Goal: Task Accomplishment & Management: Complete application form

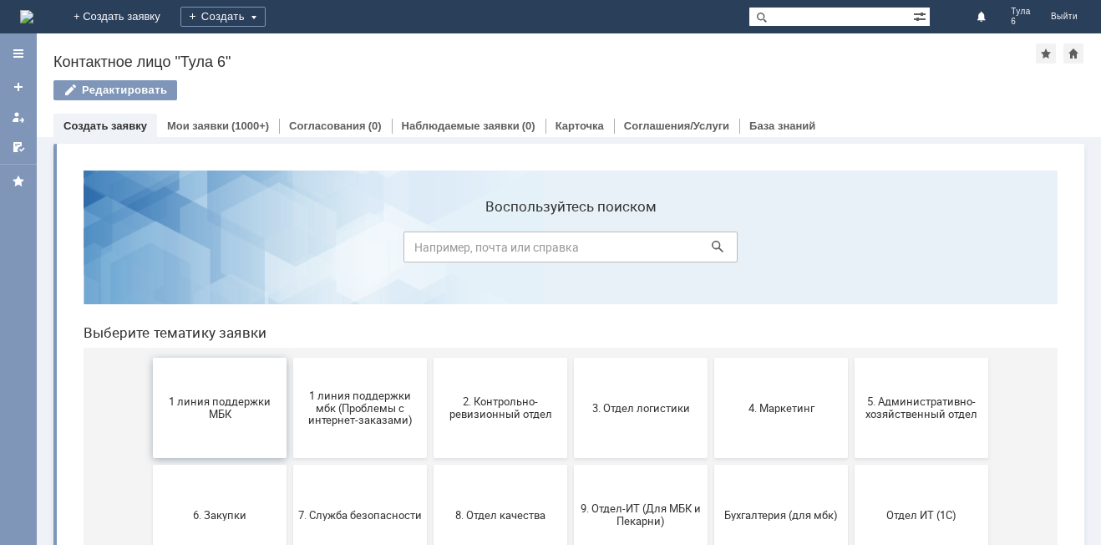
click at [200, 415] on span "1 линия поддержки МБК" at bounding box center [220, 407] width 124 height 25
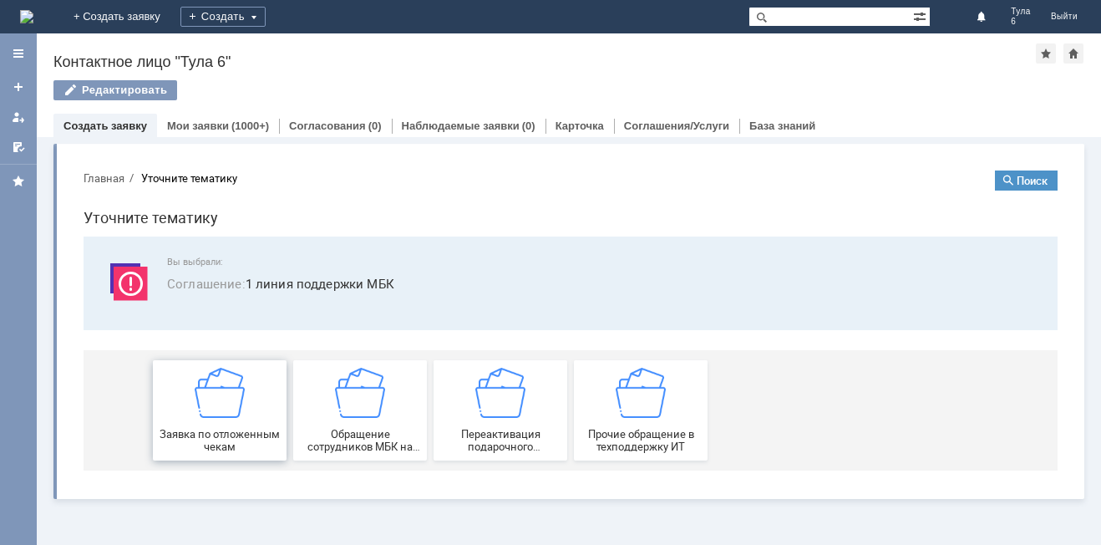
click at [211, 419] on div "Заявка по отложенным чекам" at bounding box center [220, 410] width 124 height 85
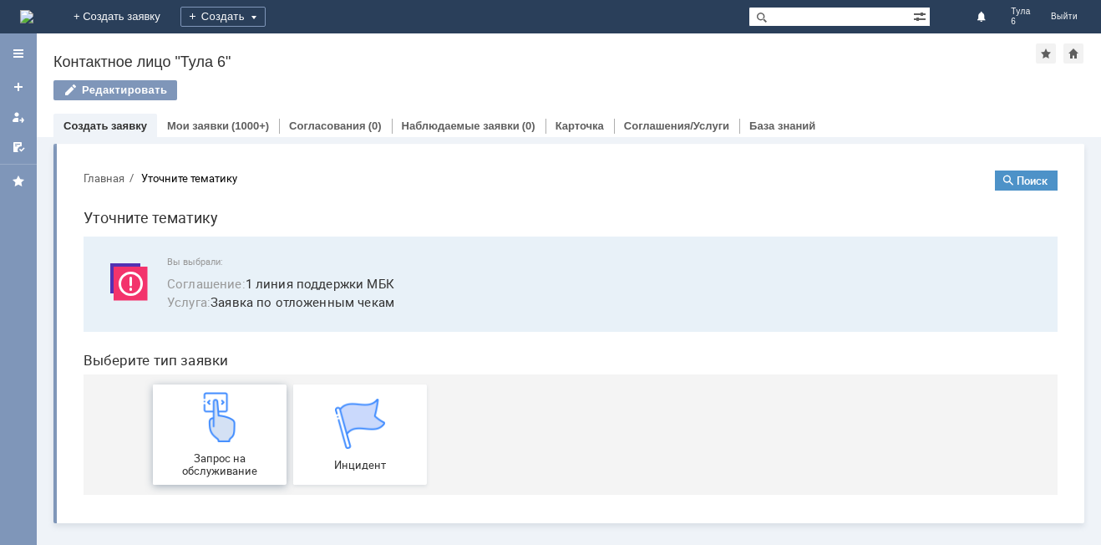
click at [223, 430] on img at bounding box center [220, 417] width 50 height 50
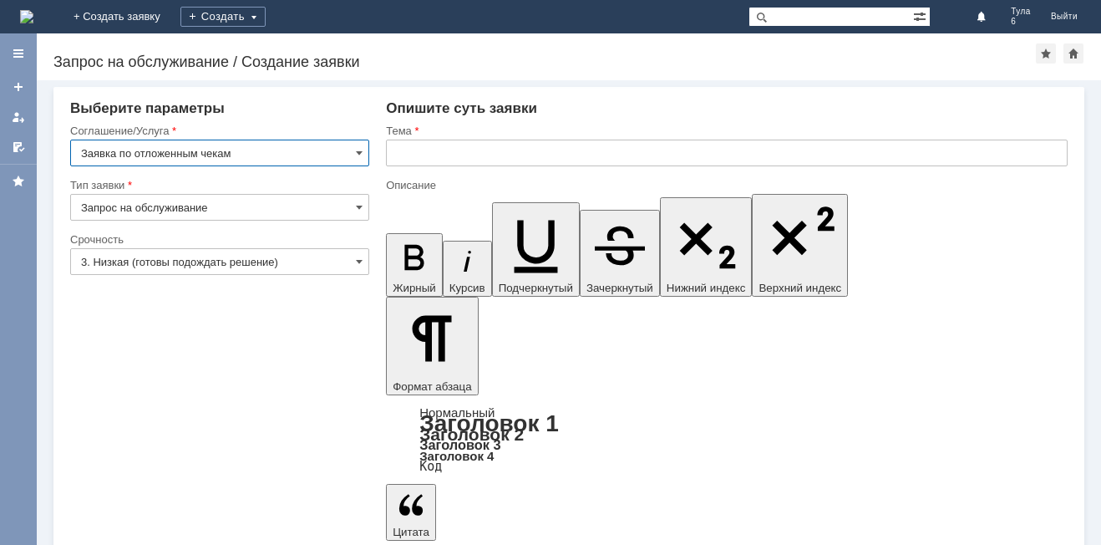
click at [189, 257] on input "3. Низкая (готовы подождать решение)" at bounding box center [219, 261] width 299 height 27
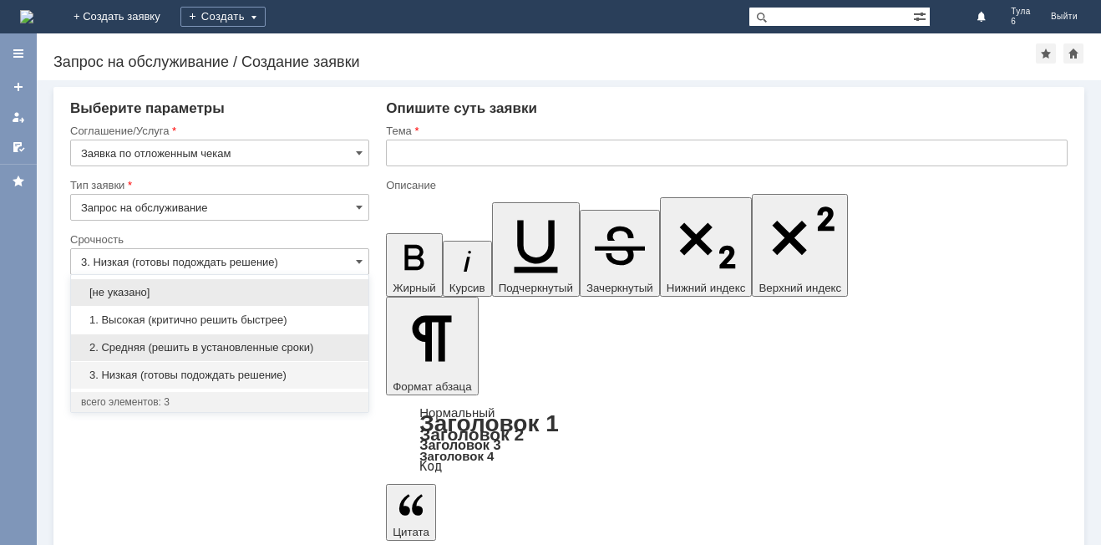
click at [160, 347] on span "2. Средняя (решить в установленные сроки)" at bounding box center [219, 347] width 277 height 13
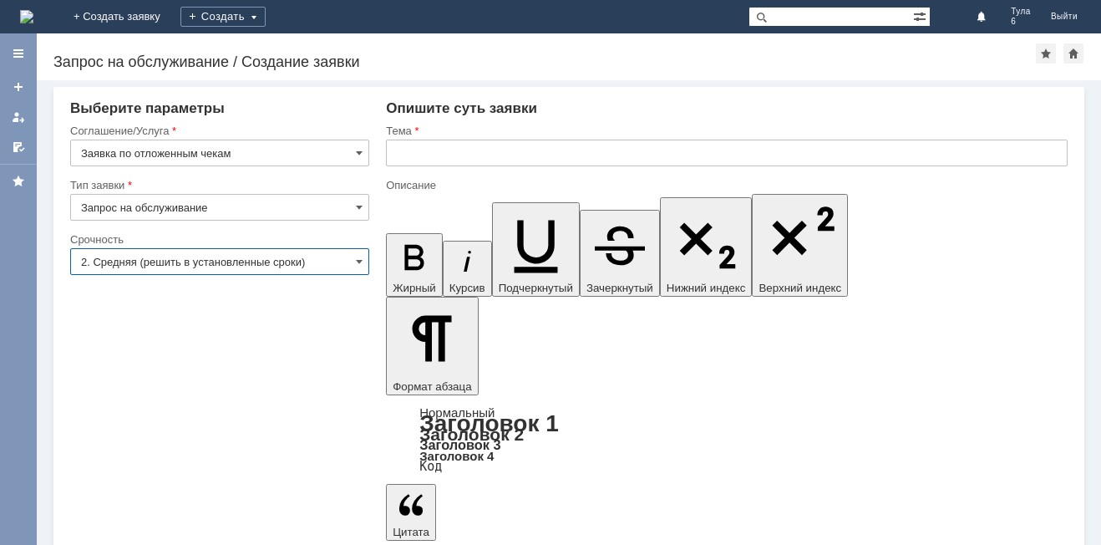
type input "2. Средняя (решить в установленные сроки)"
click at [399, 150] on input "text" at bounding box center [727, 153] width 682 height 27
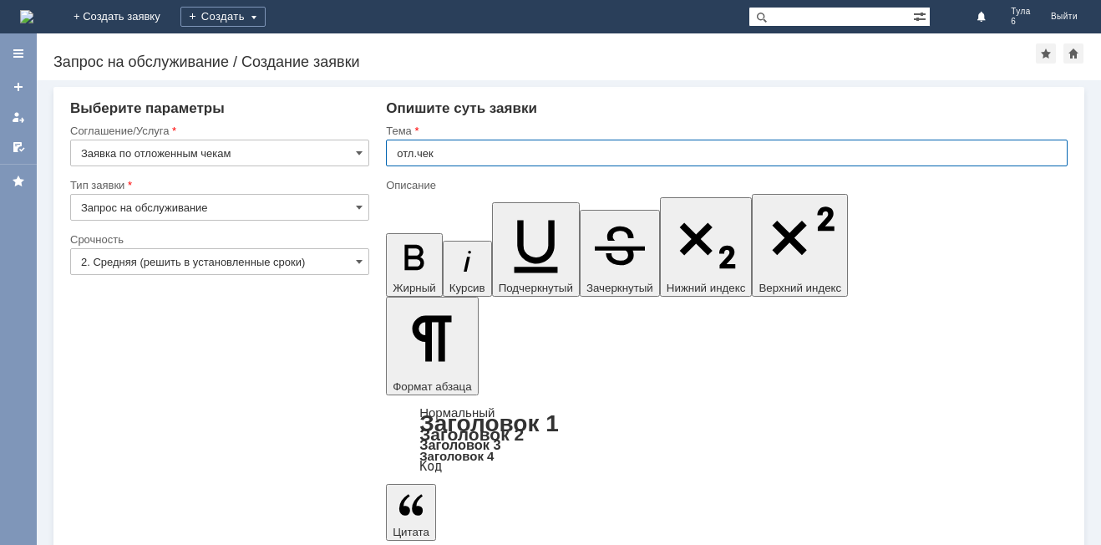
click at [441, 155] on input "отл.чек" at bounding box center [727, 153] width 682 height 27
type input "отл.чек17.08.2025"
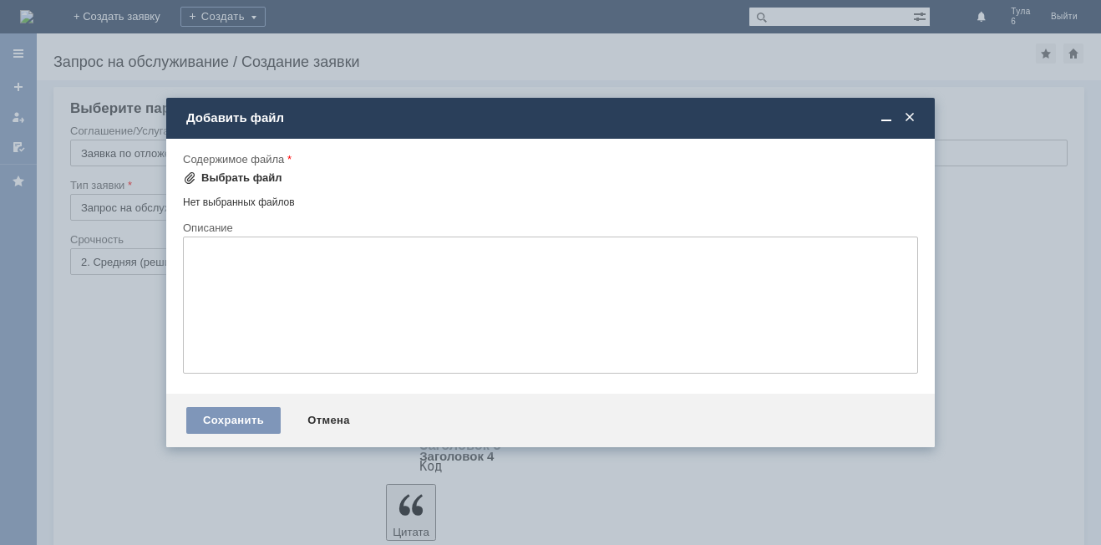
click at [213, 173] on div "Выбрать файл" at bounding box center [241, 177] width 81 height 13
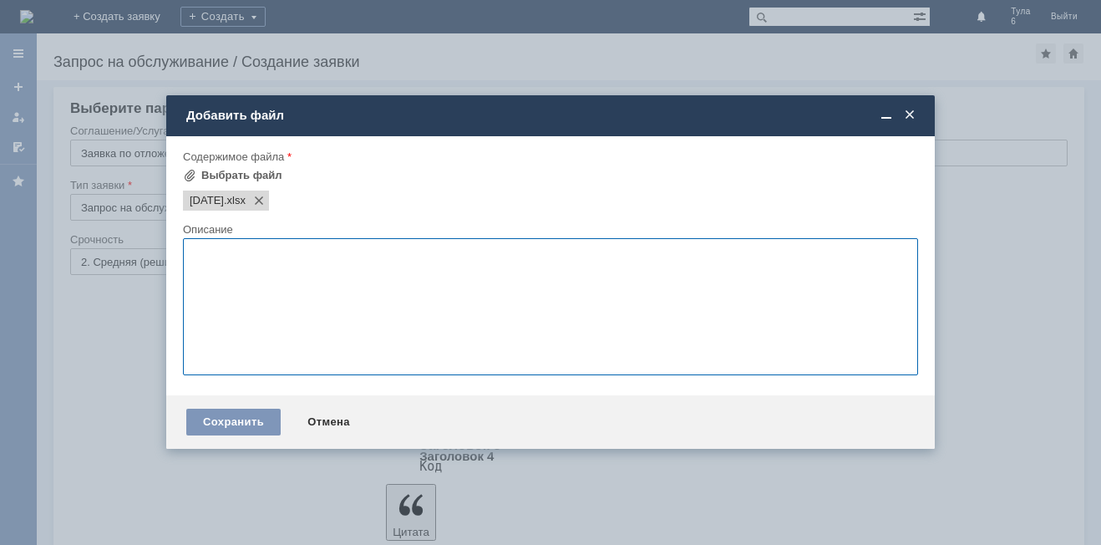
click at [229, 257] on textarea at bounding box center [550, 306] width 735 height 137
click at [193, 259] on textarea at bounding box center [550, 306] width 735 height 137
type textarea "о"
type textarea "отлож.чеки"
click at [231, 421] on div "Сохранить" at bounding box center [233, 422] width 94 height 27
